Goal: Use online tool/utility: Utilize a website feature to perform a specific function

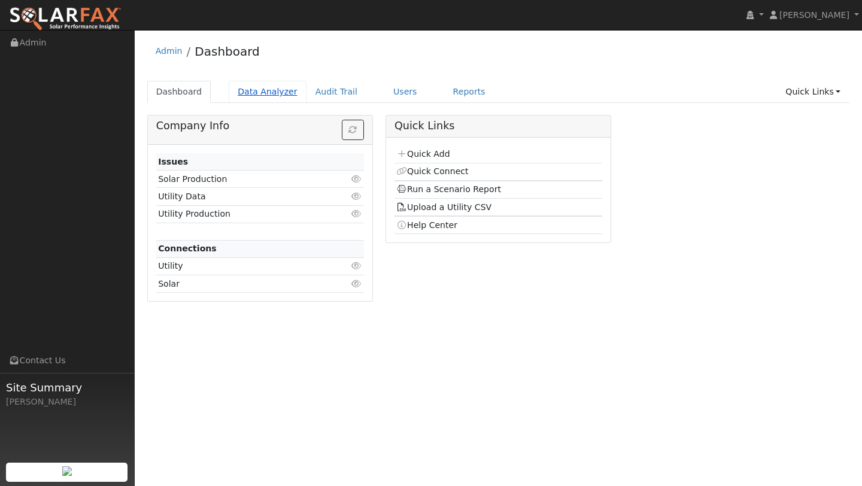
click at [261, 91] on link "Data Analyzer" at bounding box center [268, 92] width 78 height 22
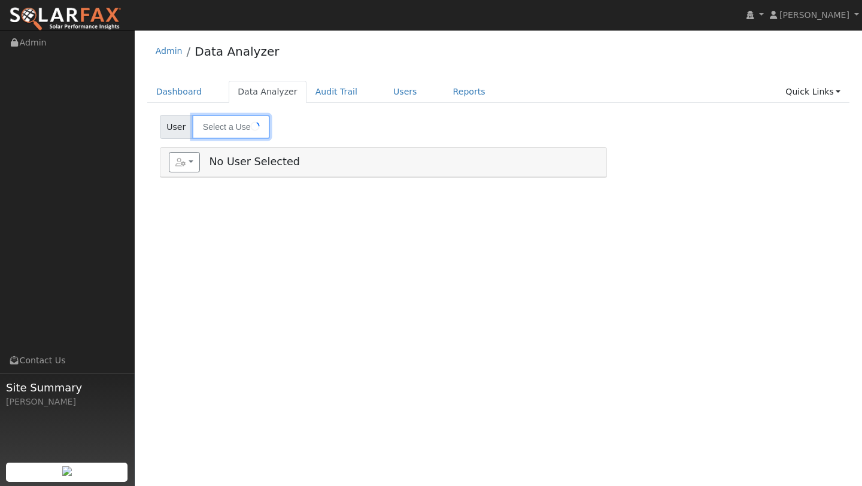
type input "[PERSON_NAME]"
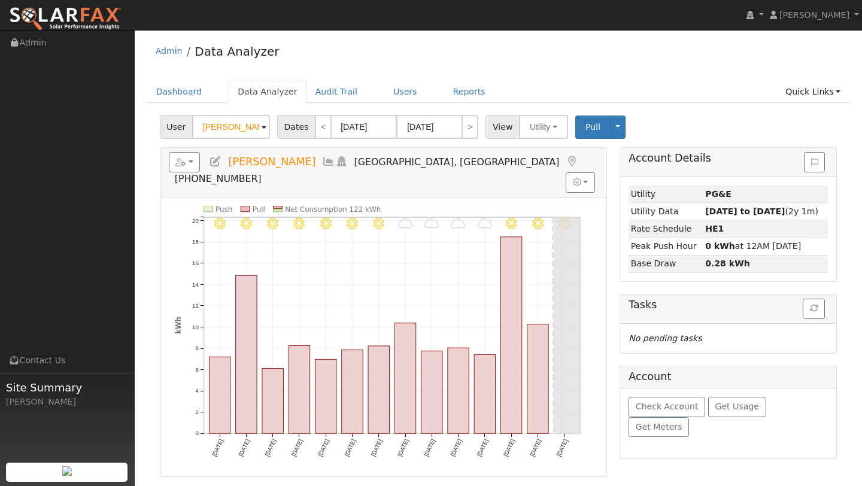
click at [367, 88] on ul "Dashboard Data Analyzer Audit Trail Users Reports Quick Links Quick Add Quick C…" at bounding box center [498, 92] width 703 height 22
click at [385, 92] on link "Users" at bounding box center [406, 92] width 42 height 22
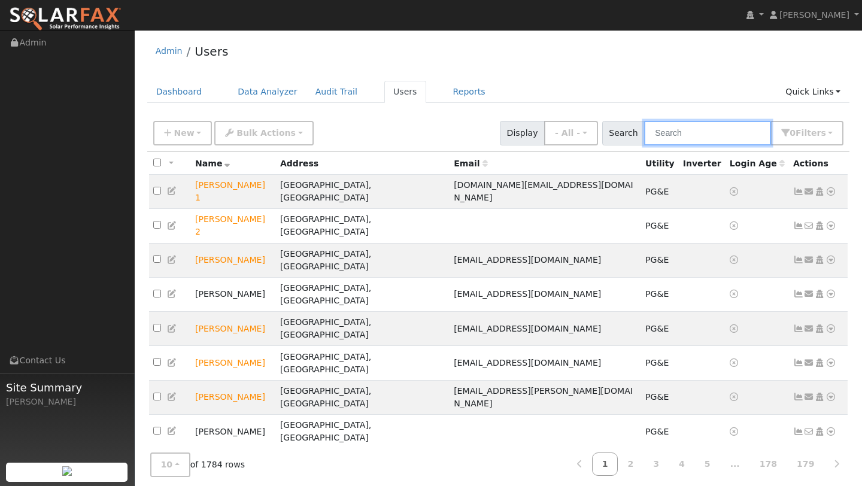
click at [684, 128] on input "text" at bounding box center [707, 133] width 127 height 25
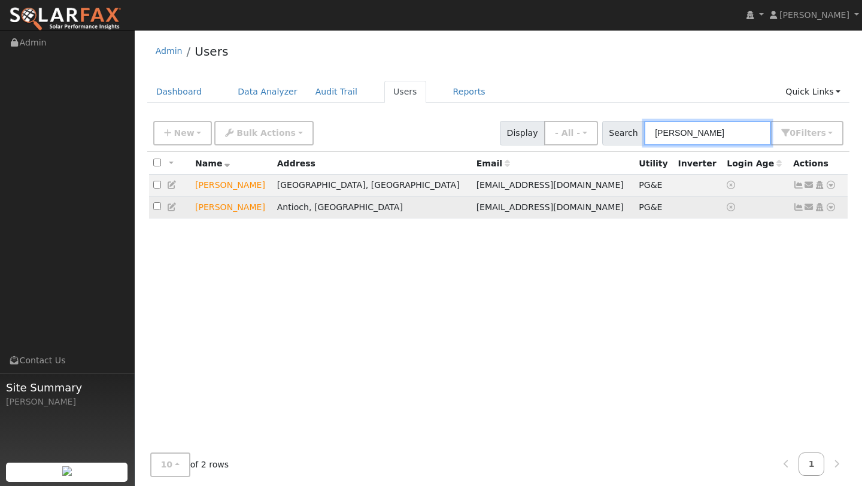
type input "brittany"
click at [832, 207] on icon at bounding box center [831, 207] width 11 height 8
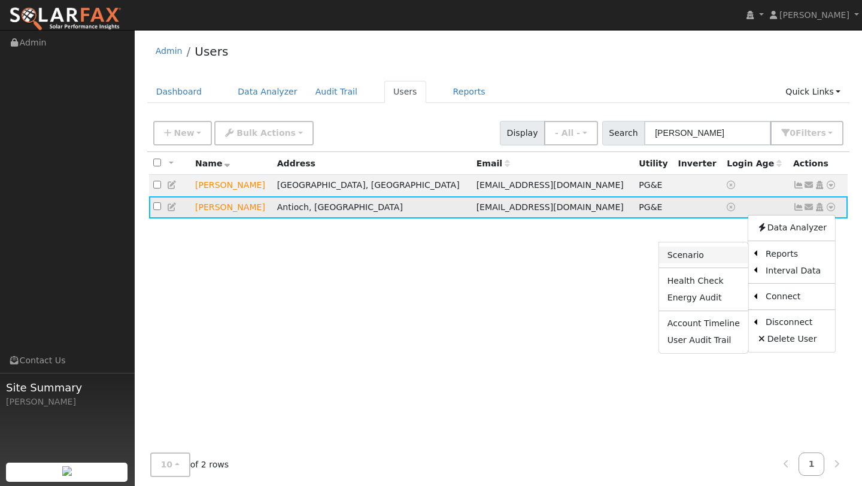
click at [726, 259] on link "Scenario" at bounding box center [703, 255] width 89 height 17
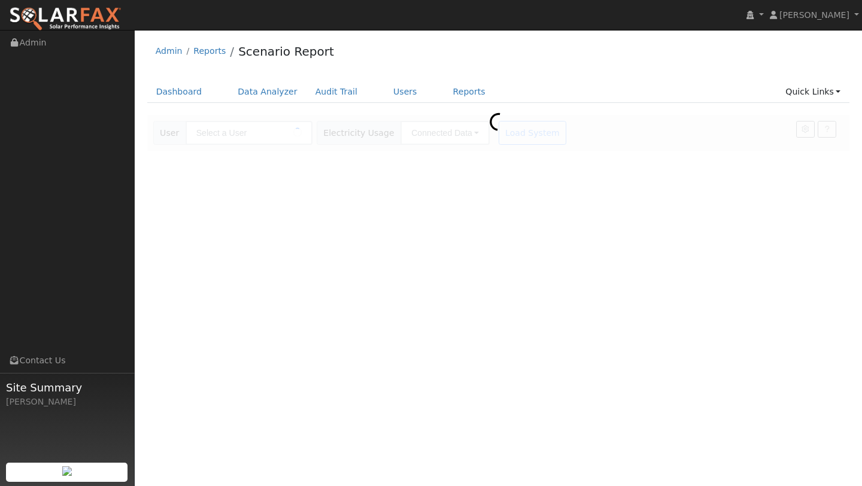
type input "[PERSON_NAME]"
type input "Pacific Gas & Electric"
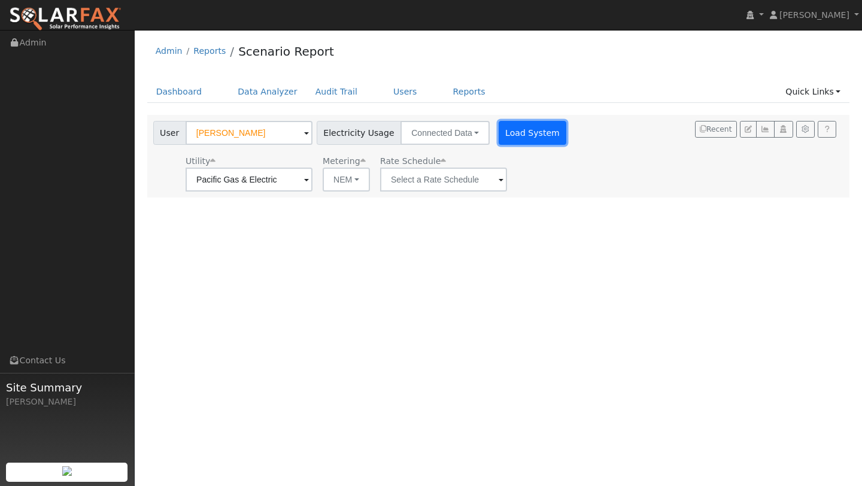
click at [525, 135] on button "Load System" at bounding box center [533, 133] width 68 height 24
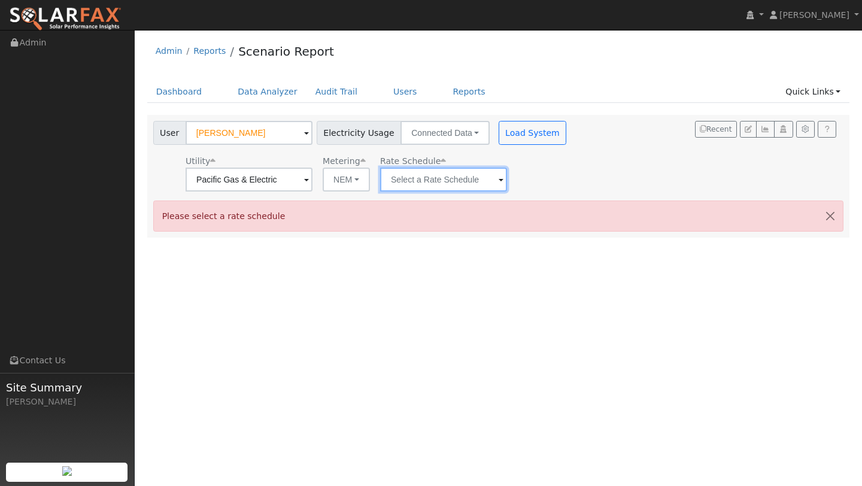
click at [407, 172] on input "text" at bounding box center [443, 180] width 127 height 24
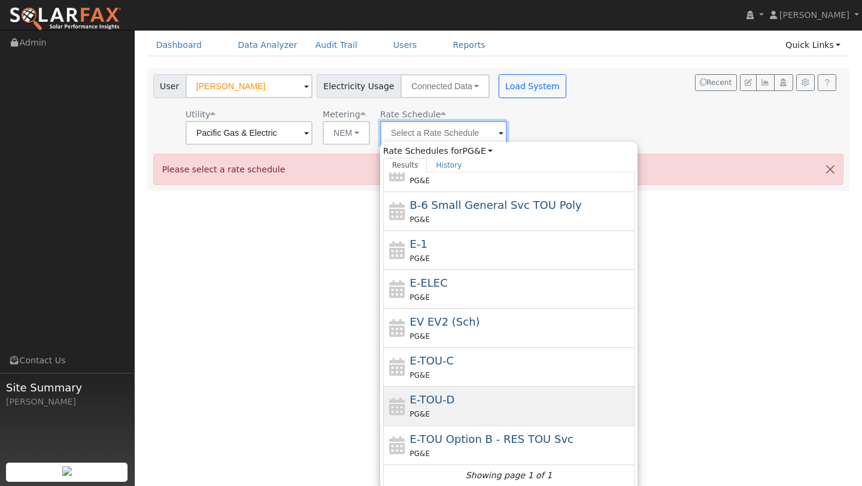
scroll to position [50, 0]
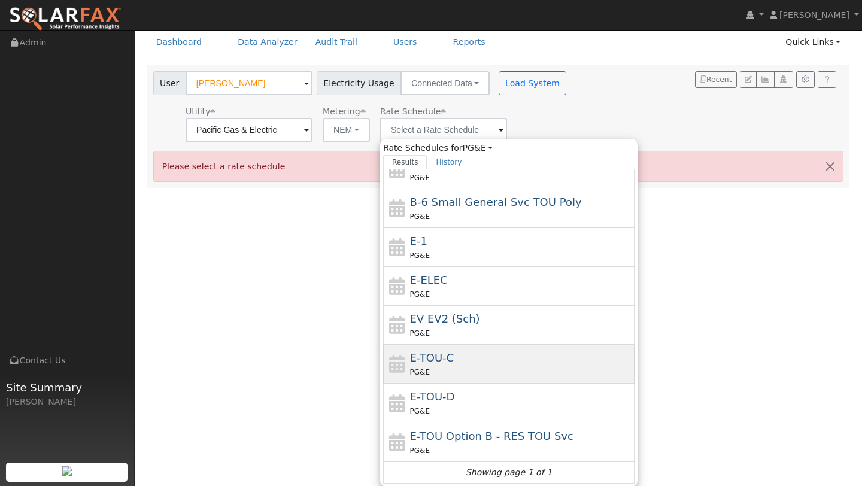
click at [413, 371] on span "PG&E" at bounding box center [420, 372] width 20 height 8
type input "E-TOU-C"
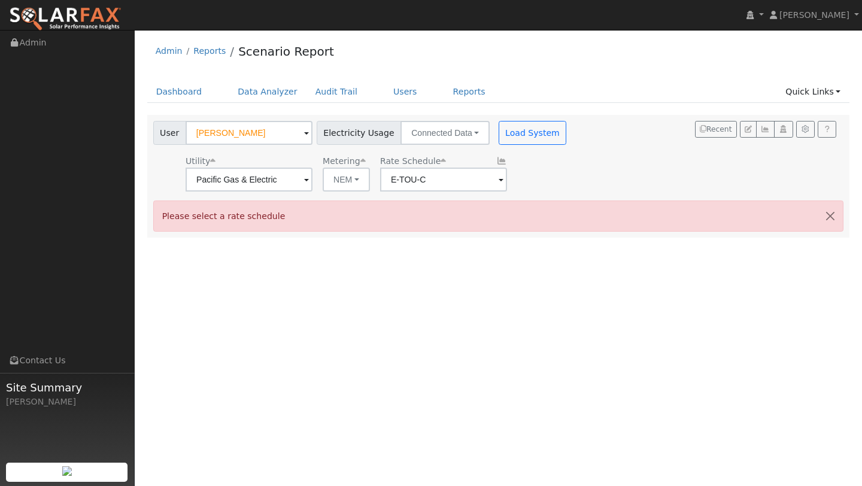
scroll to position [0, 0]
click at [499, 143] on button "Load System" at bounding box center [533, 133] width 68 height 24
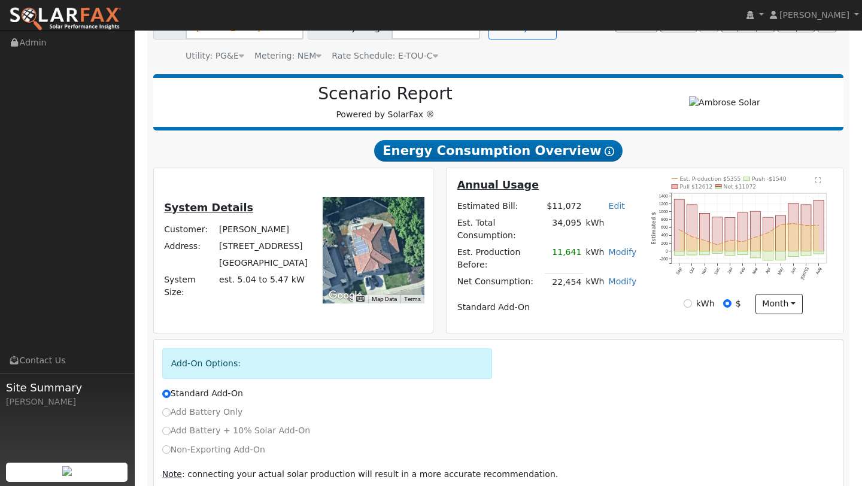
scroll to position [149, 0]
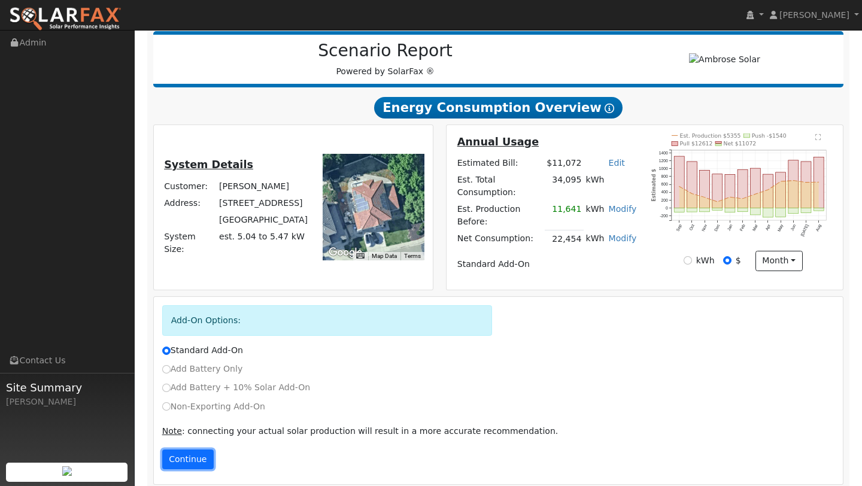
click at [174, 450] on button "Continue" at bounding box center [188, 460] width 52 height 20
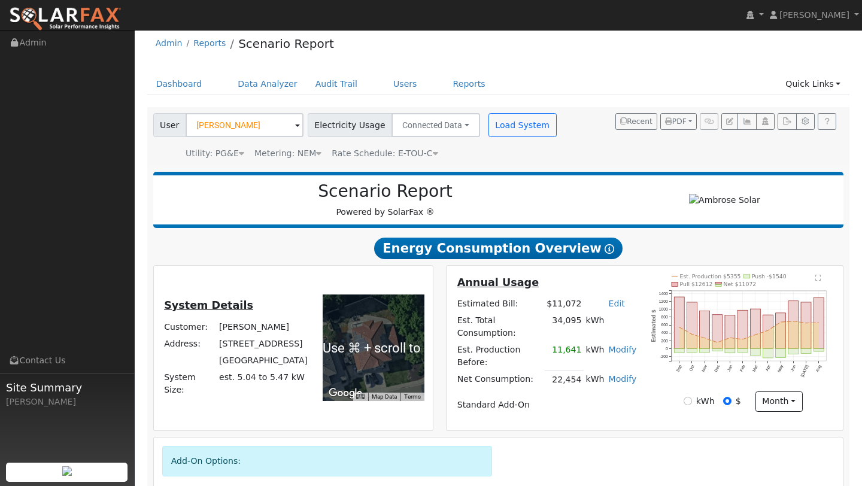
scroll to position [0, 0]
